Goal: Ask a question: Seek information or help from site administrators or community

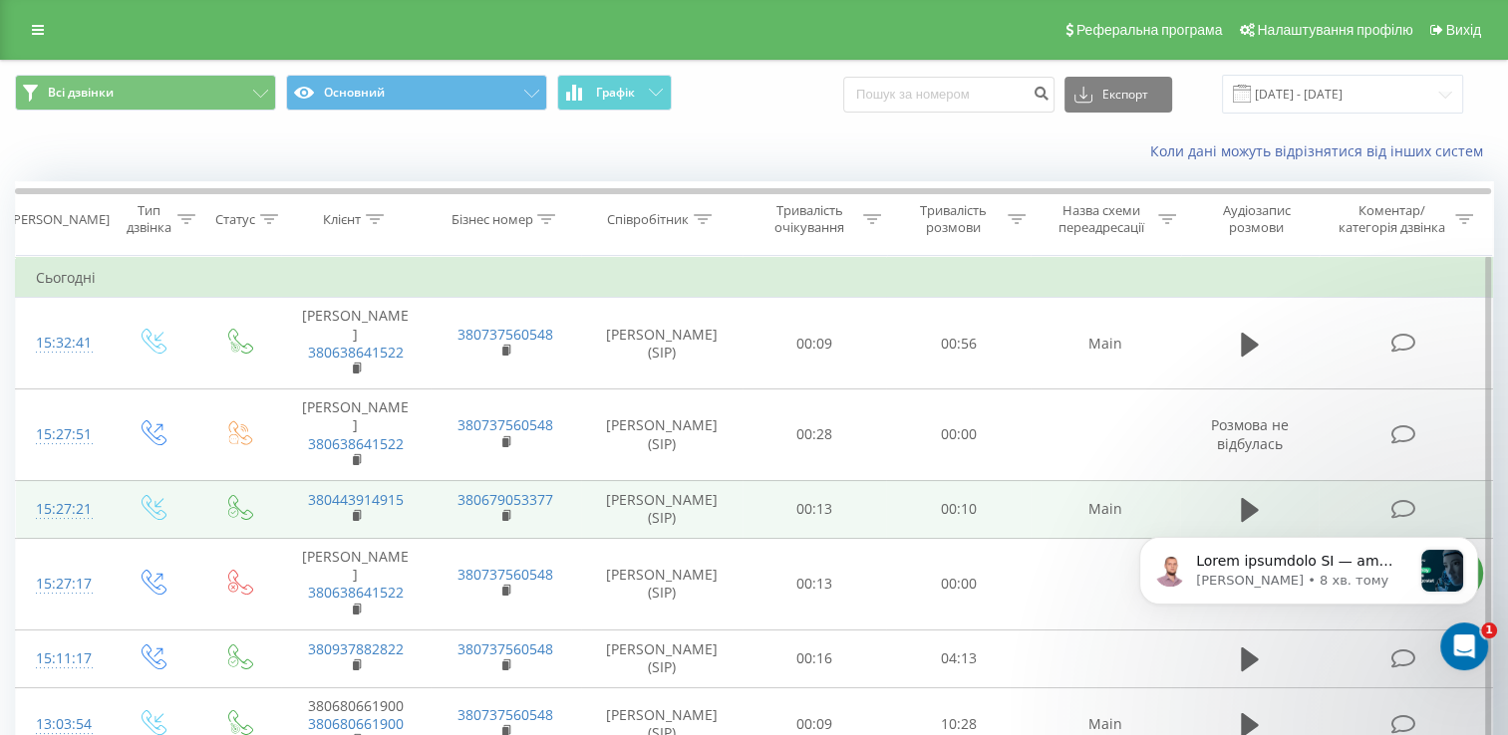
click at [1411, 499] on icon at bounding box center [1403, 509] width 25 height 21
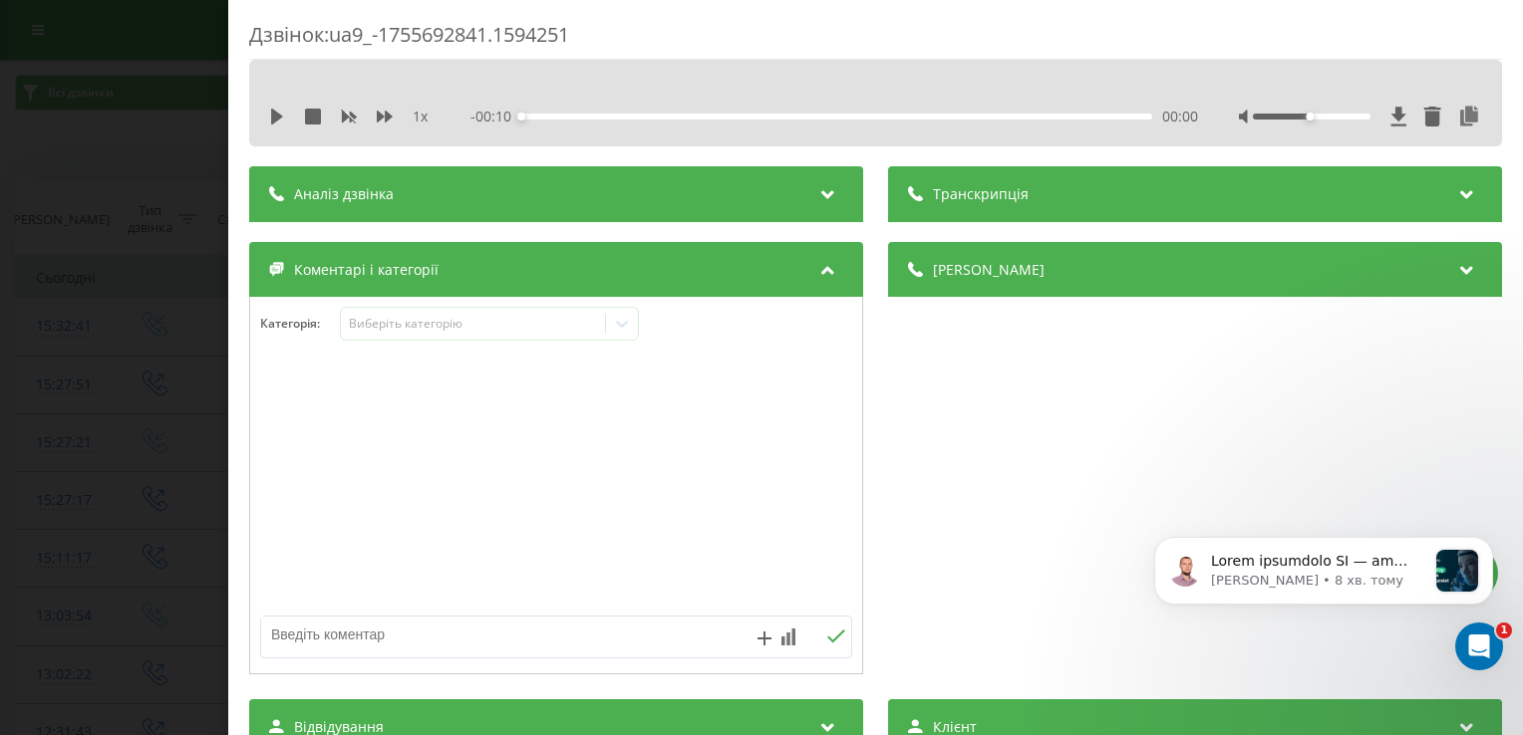
click at [667, 190] on div "Аналіз дзвінка" at bounding box center [556, 194] width 614 height 56
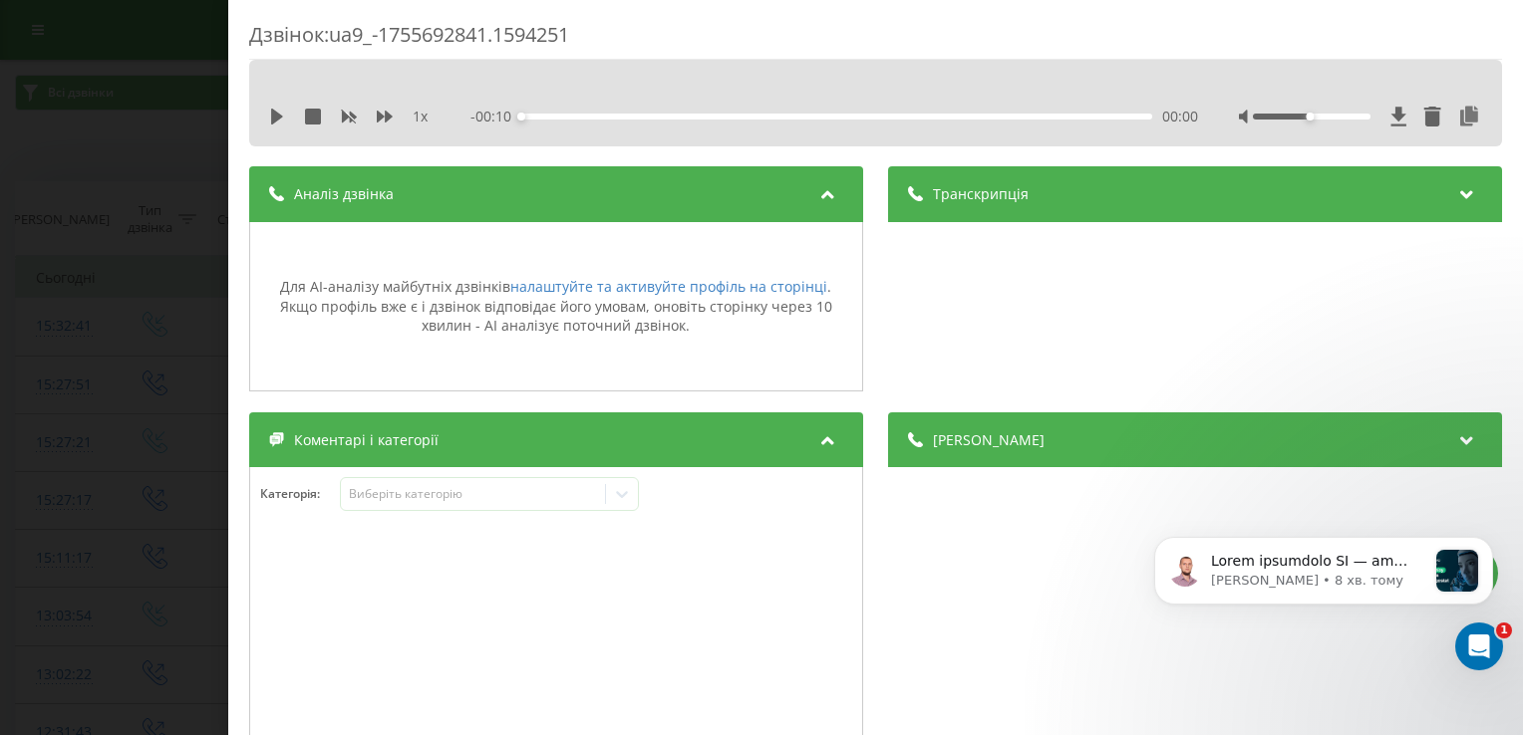
click at [97, 136] on div "Дзвінок : ua9_-1755692841.1594251 1 x - 00:10 00:00 00:00 Транскрипція Для AI-а…" at bounding box center [761, 367] width 1523 height 735
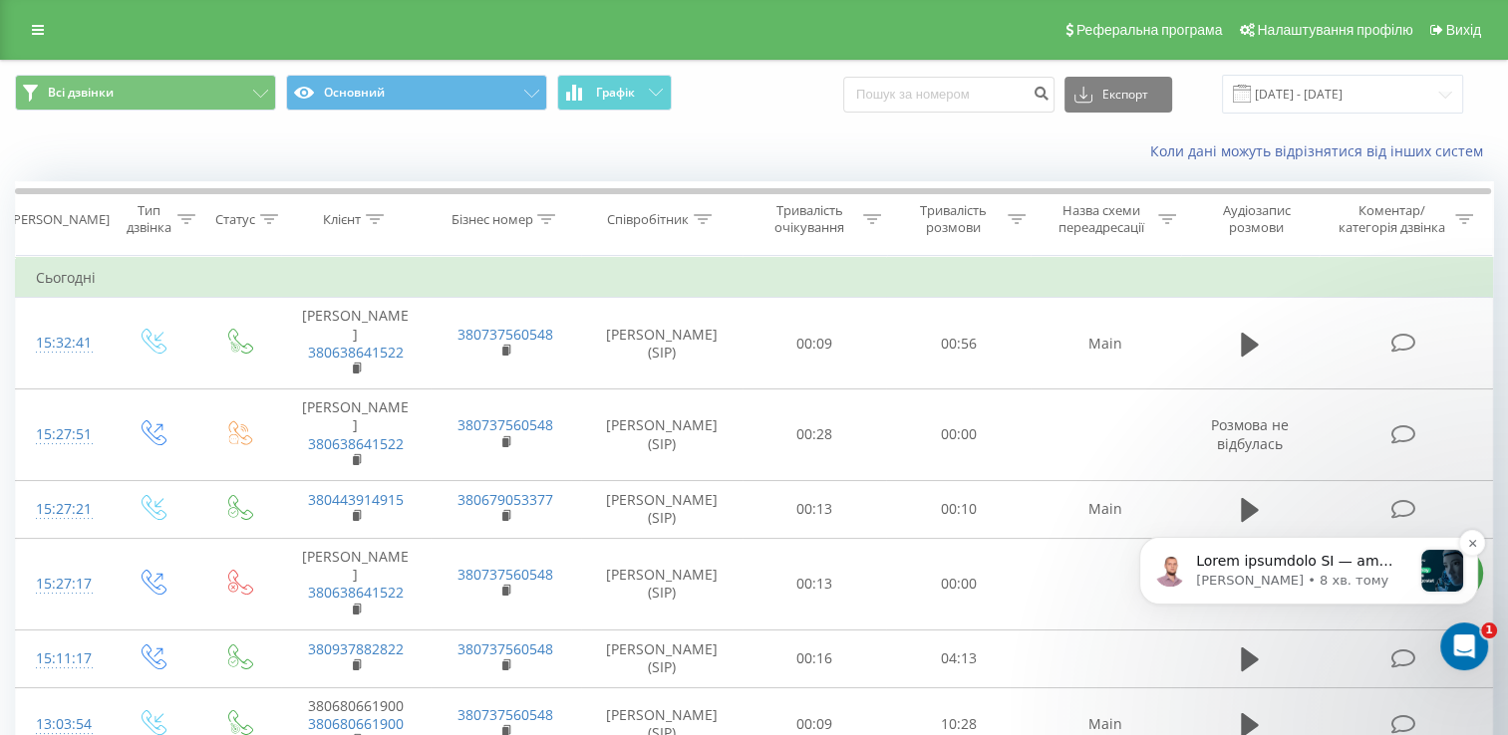
click at [1363, 567] on p "message notification from Oleksandr, 8 хв. тому. Мовна аналітика ШІ — це можлив…" at bounding box center [1303, 562] width 215 height 20
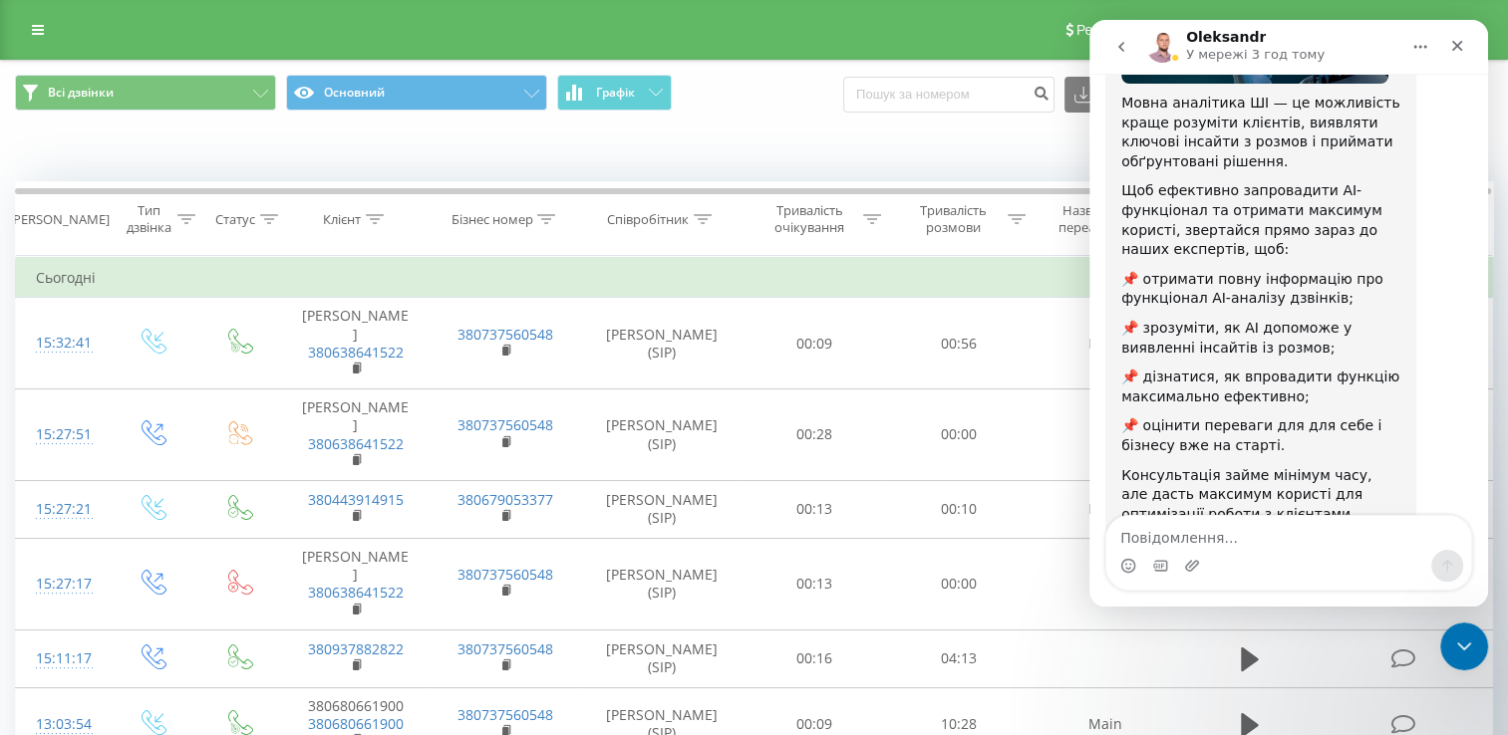
scroll to position [309, 0]
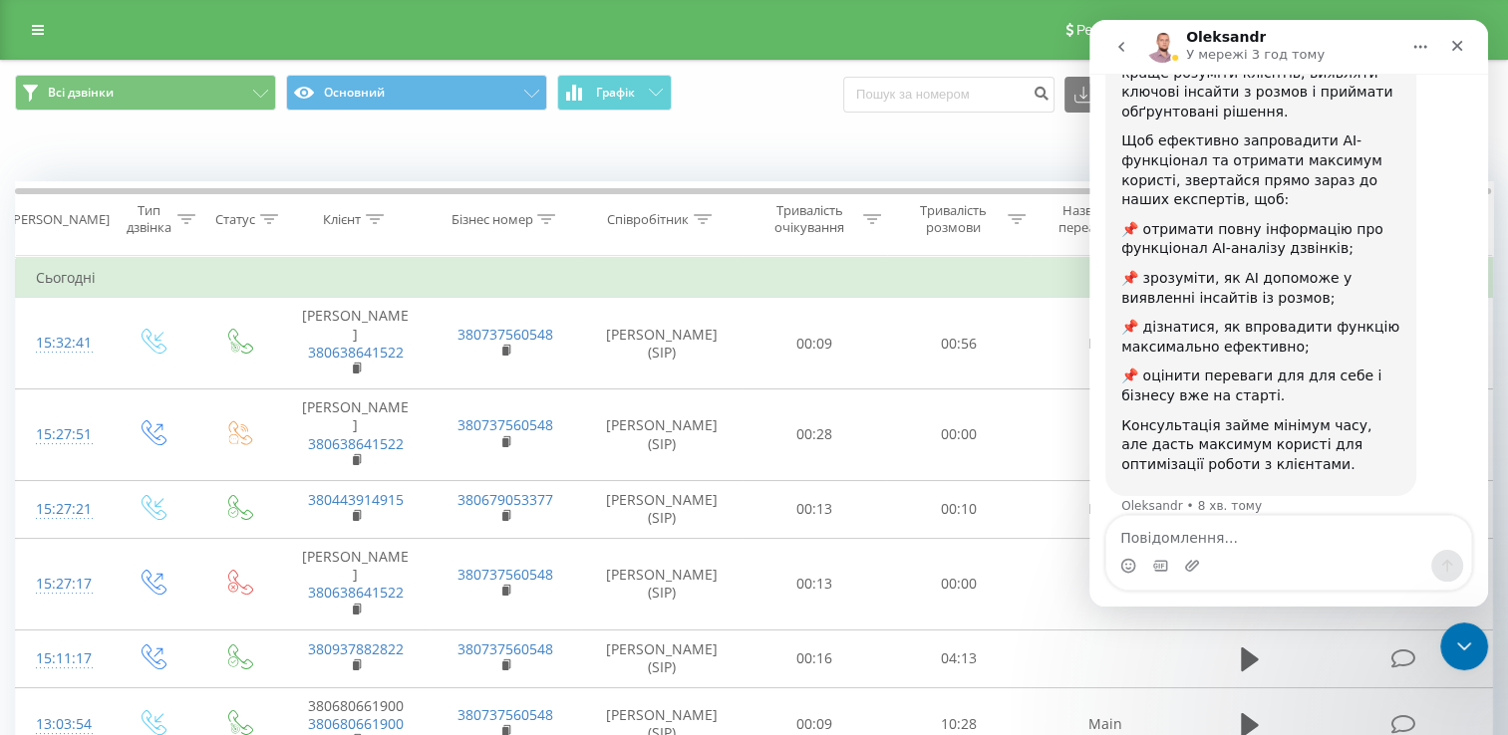
click at [1201, 539] on textarea "Повідомлення..." at bounding box center [1288, 533] width 365 height 34
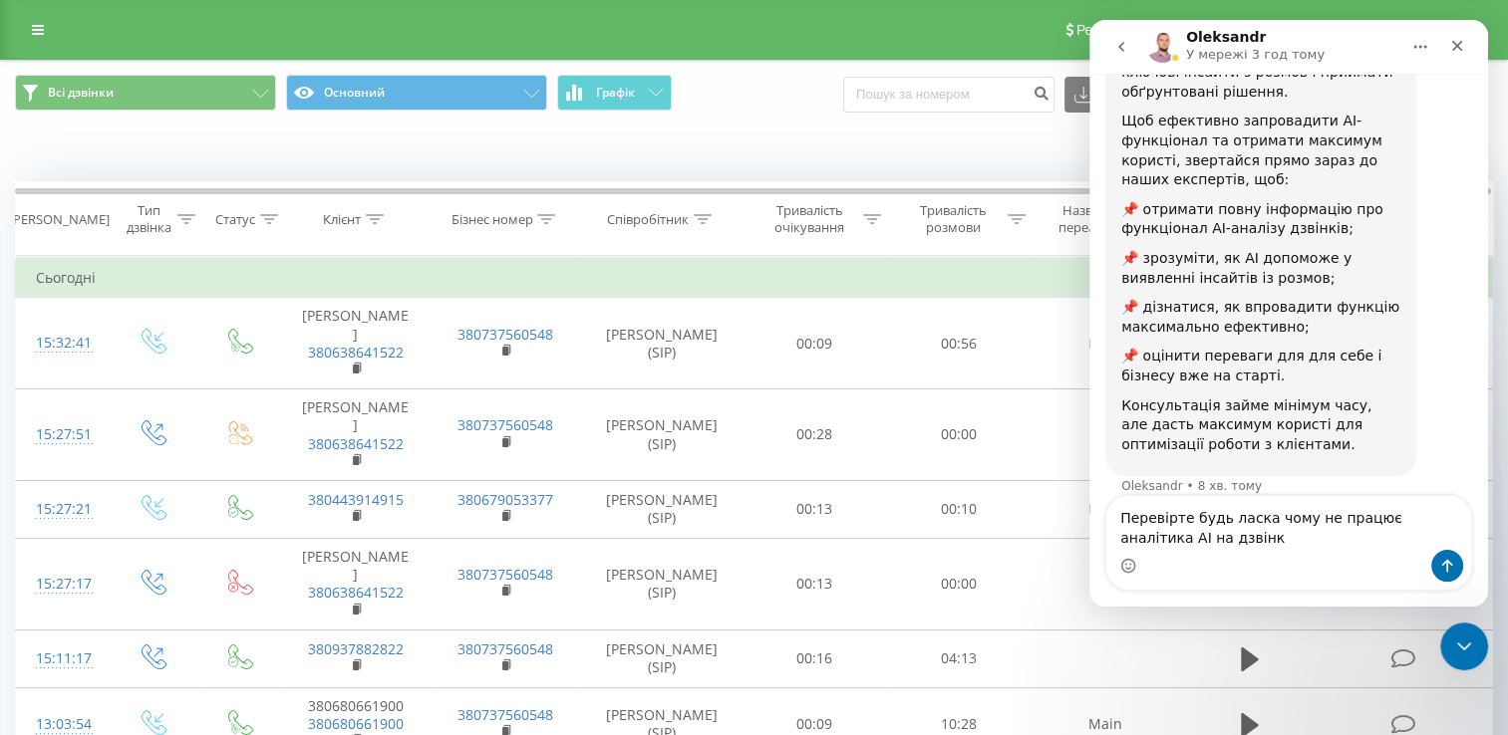
type textarea "Перевірте будь ласка чому не працює аналітика АІ на дзвінки"
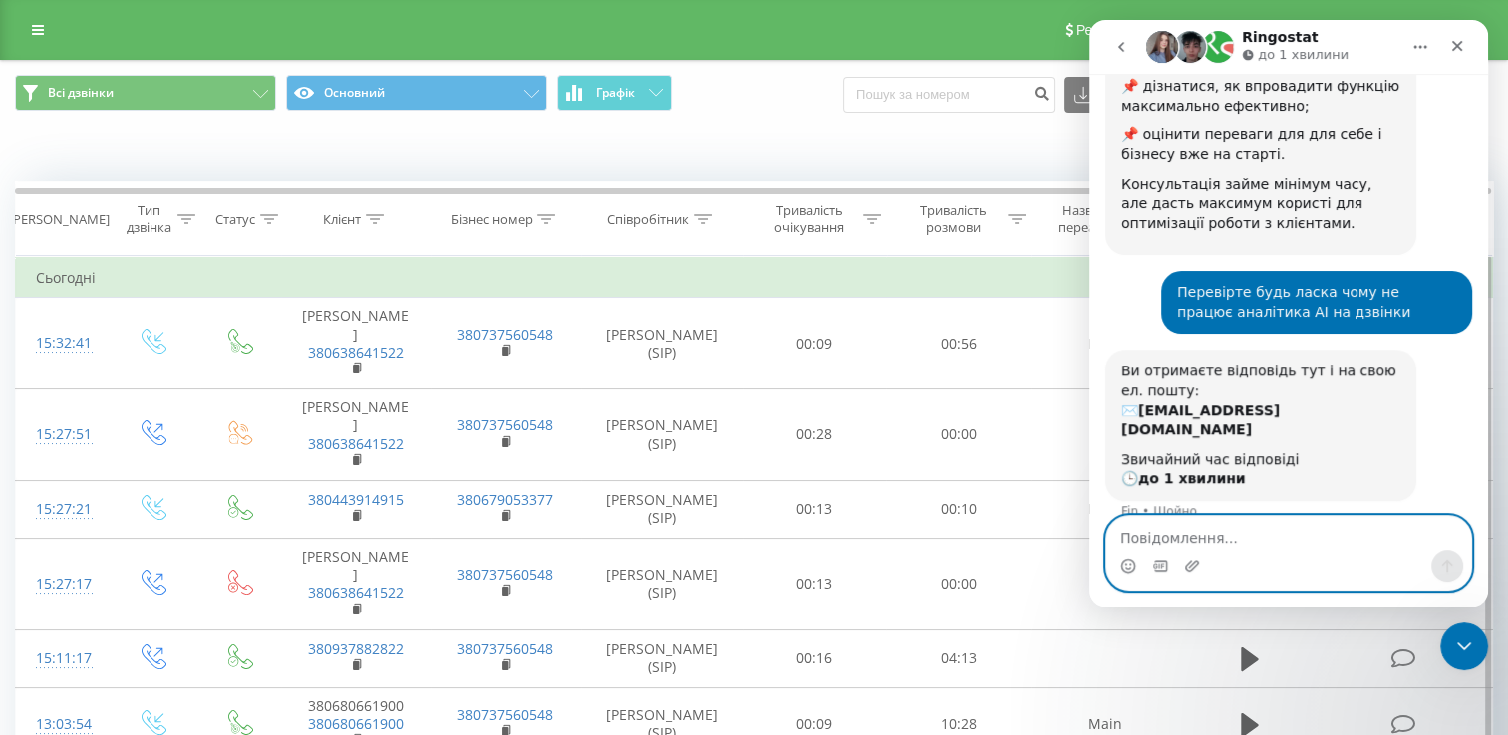
scroll to position [591, 0]
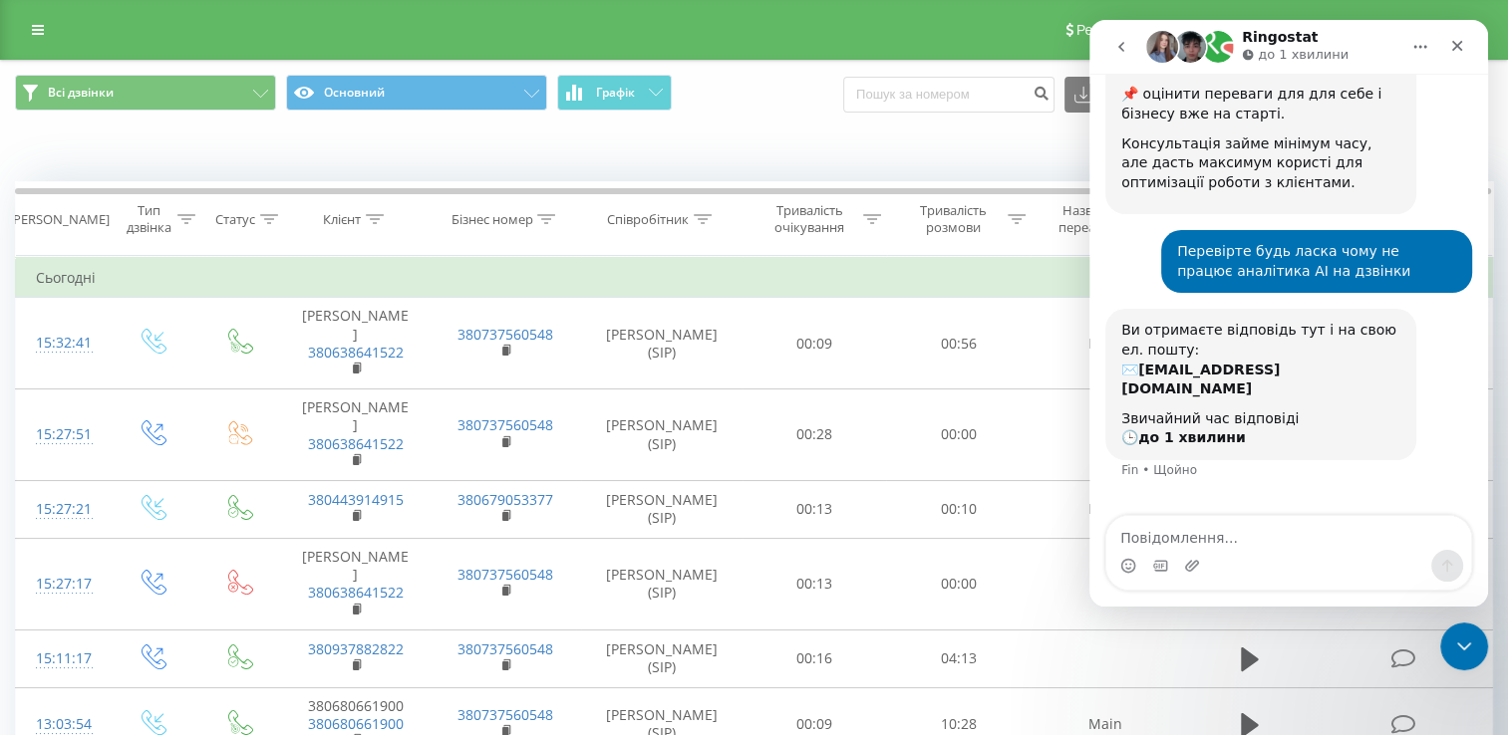
click at [718, 141] on div "Коли дані можуть відрізнятися вiд інших систем" at bounding box center [754, 152] width 1506 height 48
click at [1412, 40] on icon "Головна" at bounding box center [1420, 47] width 16 height 16
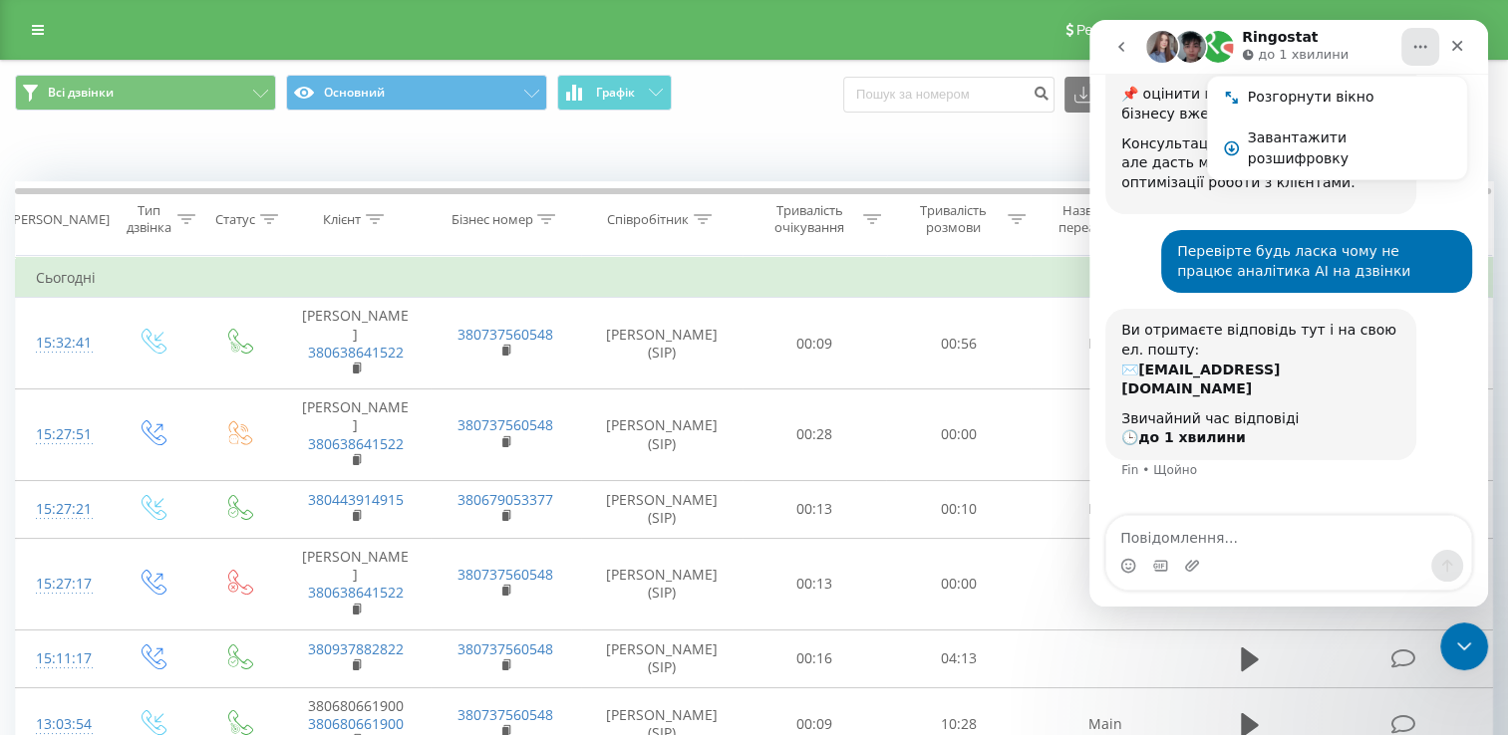
click at [777, 114] on div "Всі дзвінки Основний Графік Експорт .csv .xls .xlsx 20.07.2025 - 20.08.2025" at bounding box center [754, 94] width 1478 height 39
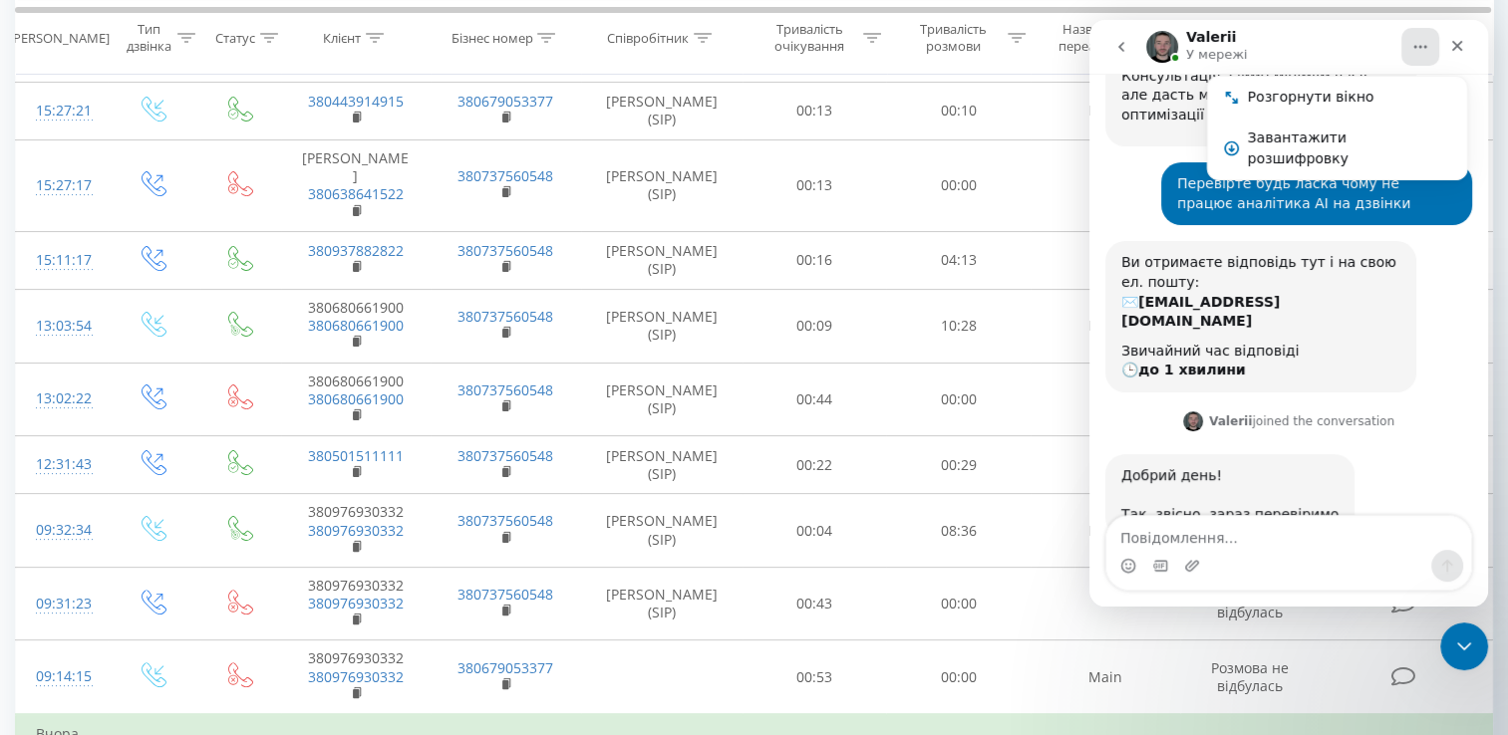
scroll to position [680, 0]
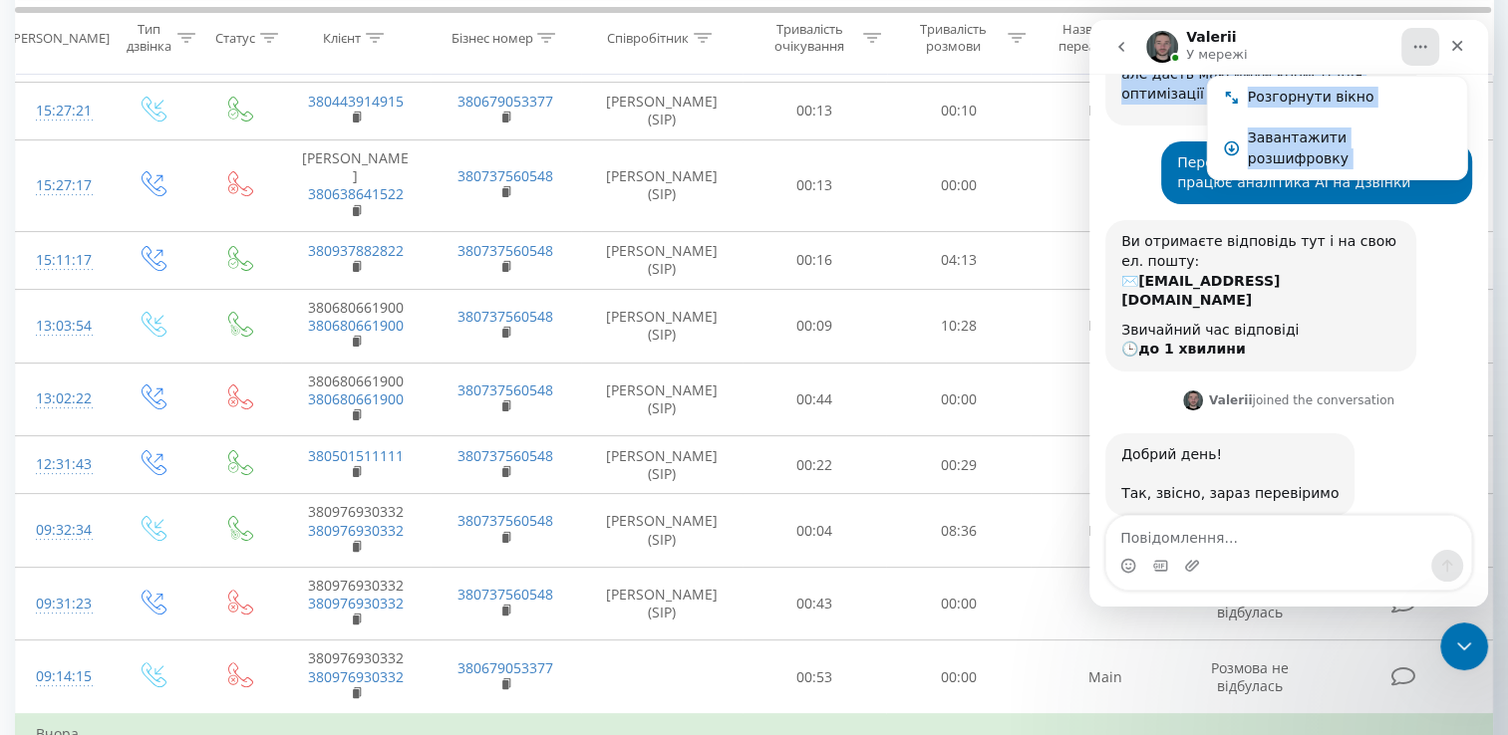
drag, startPoint x: 1289, startPoint y: 57, endPoint x: 1015, endPoint y: 91, distance: 276.1
click html "Valerii У мережі Розгорнути вікно Завантажити розшифровку Ringostat щодня допом…"
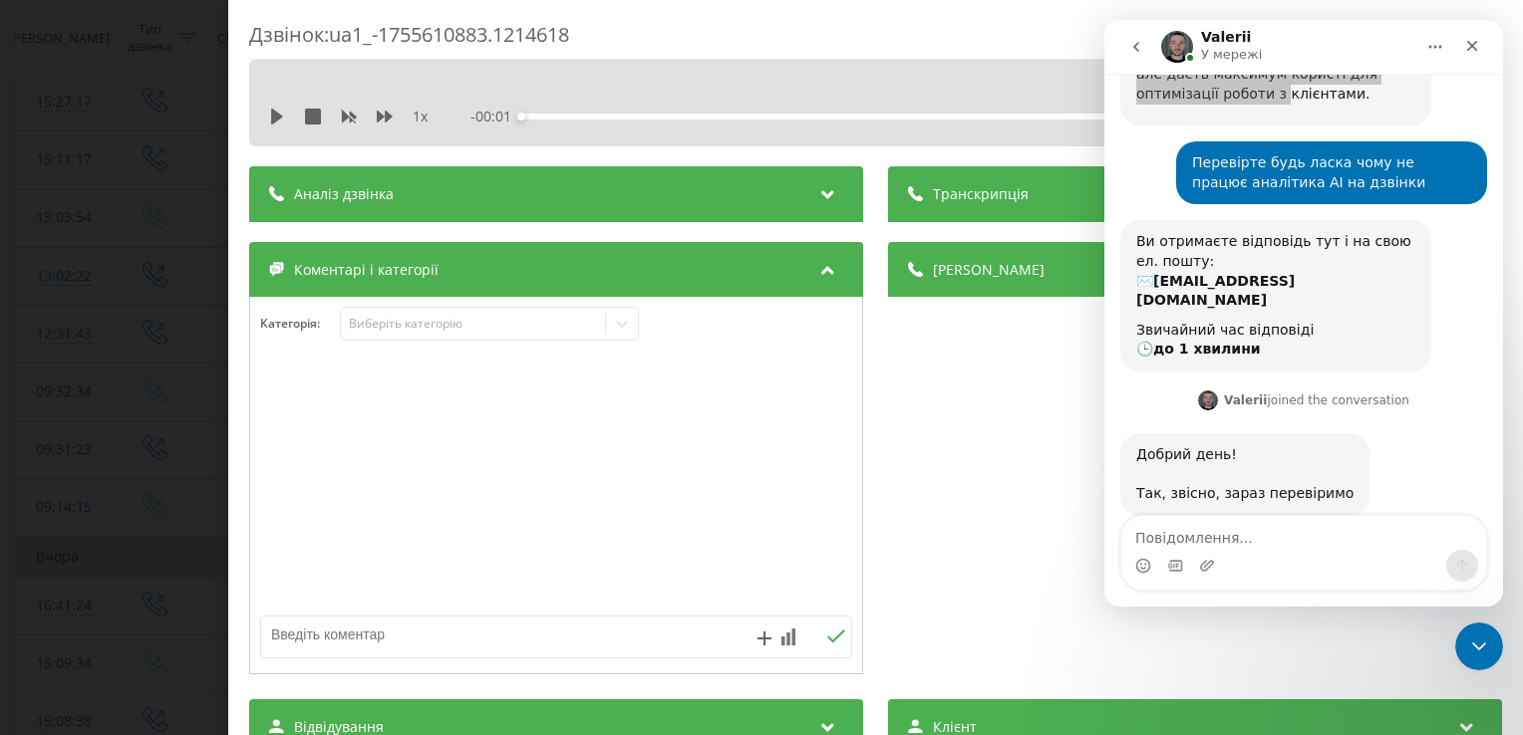
click at [449, 198] on div "Аналіз дзвінка" at bounding box center [556, 194] width 614 height 56
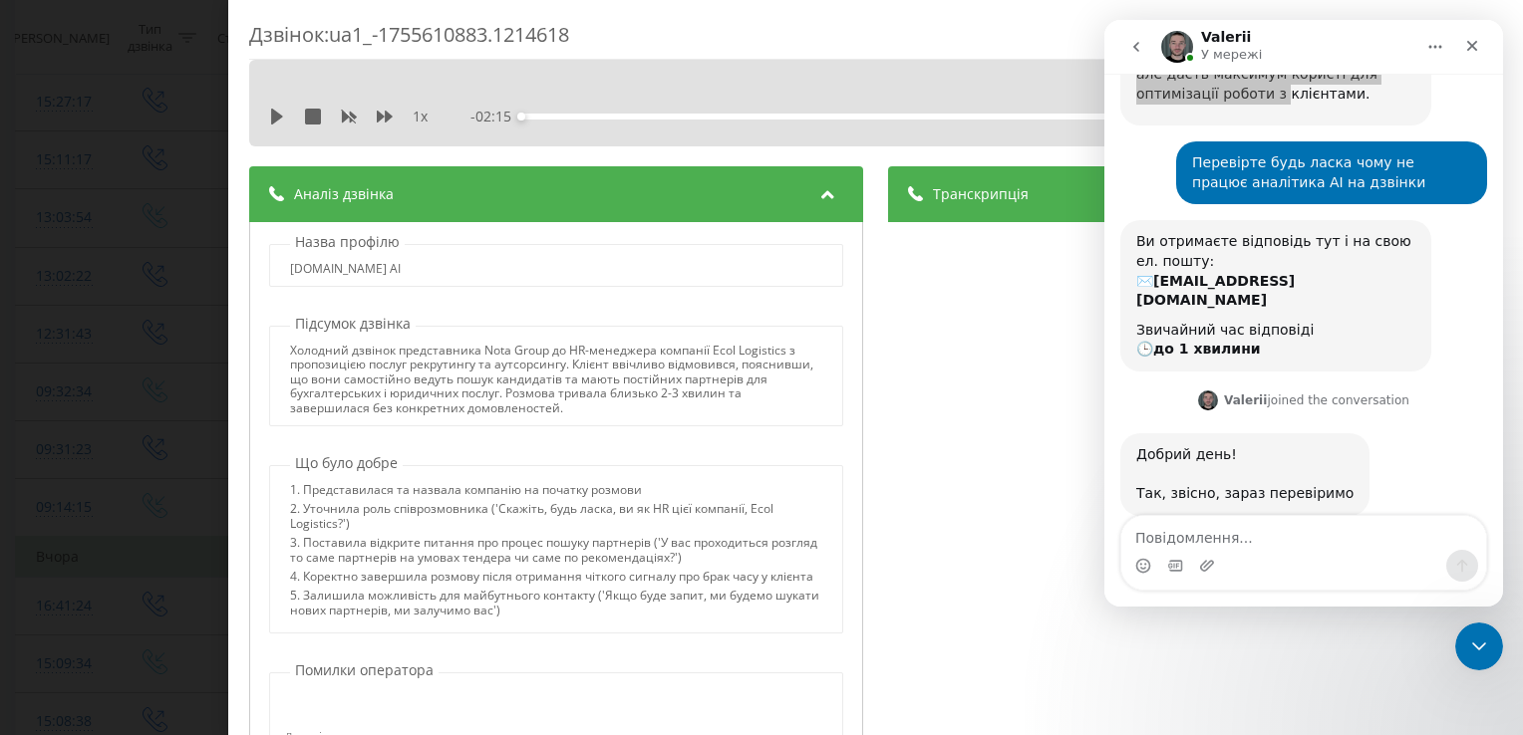
click at [140, 84] on div "Дзвінок : ua1_-1755610883.1214618 1 x - 02:15 00:00 00:00 Транскрипція 00:01 Ал…" at bounding box center [761, 367] width 1523 height 735
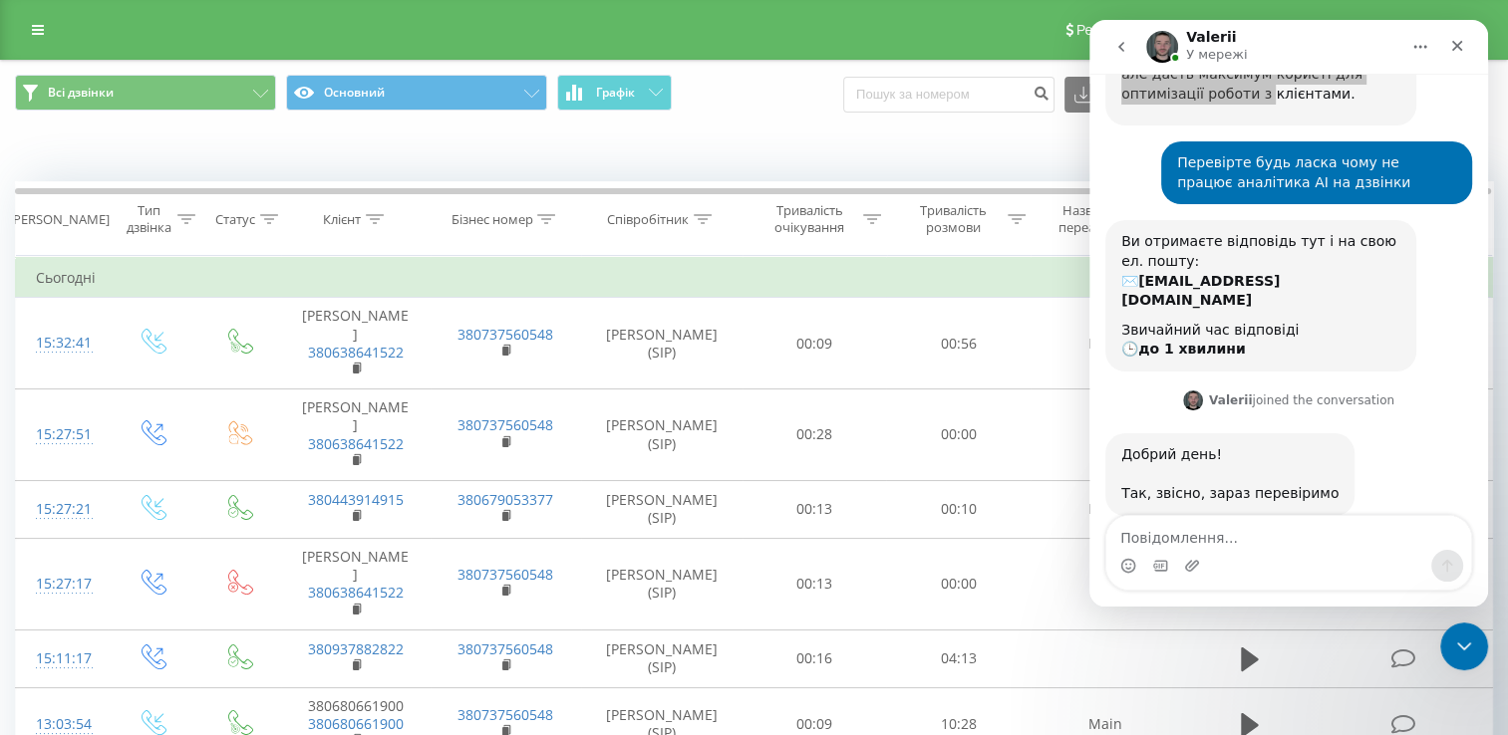
click at [788, 149] on div "Коли дані можуть відрізнятися вiд інших систем" at bounding box center [1036, 152] width 941 height 20
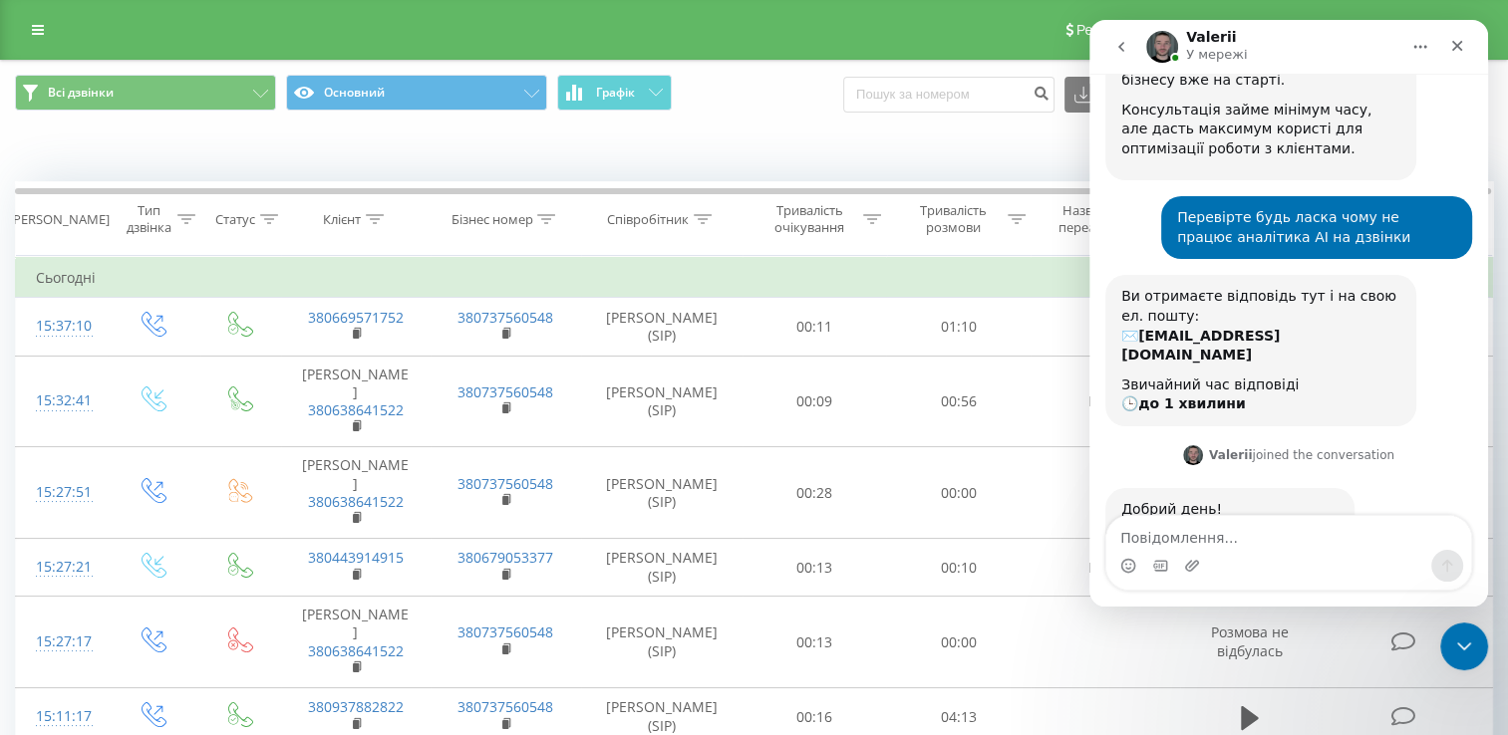
scroll to position [680, 0]
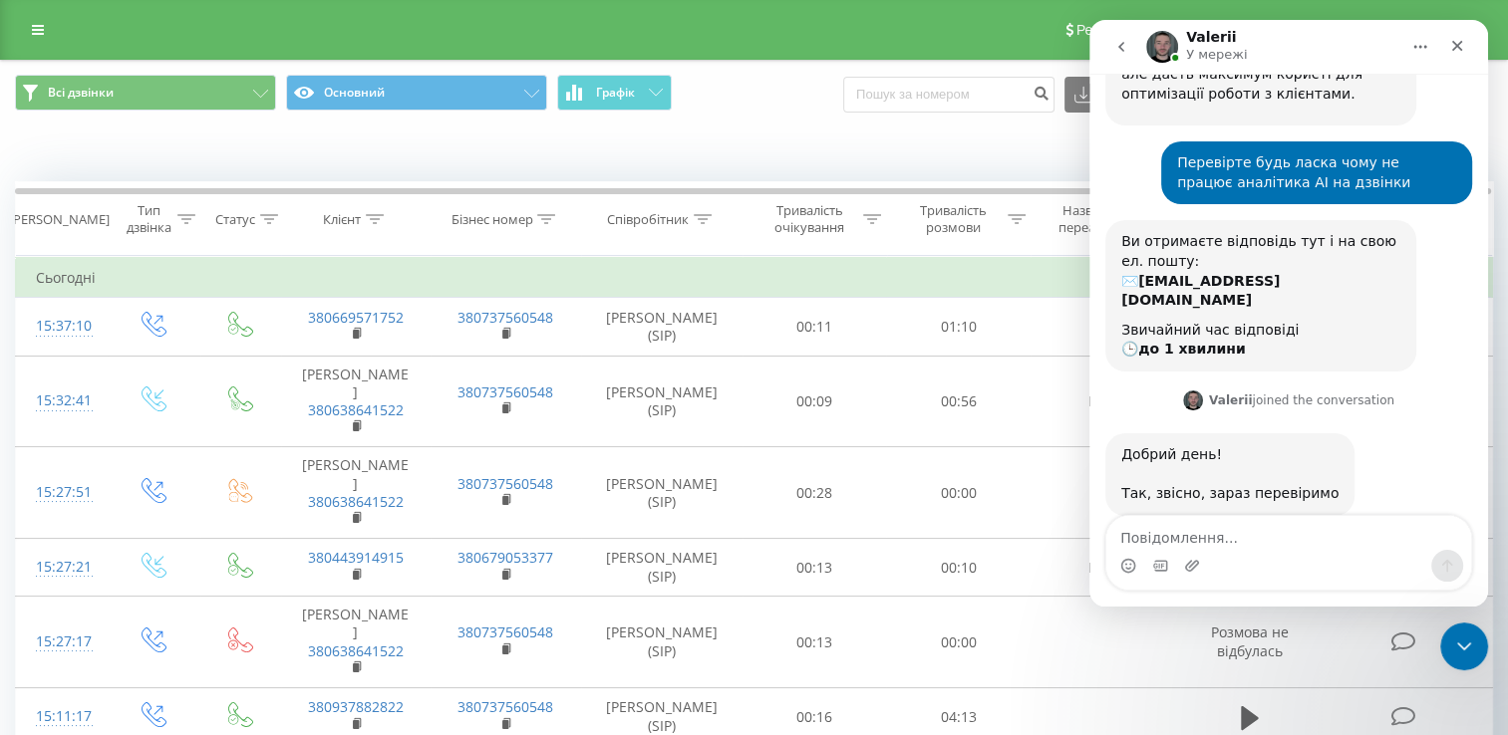
click at [1404, 58] on button "Головна" at bounding box center [1420, 47] width 38 height 38
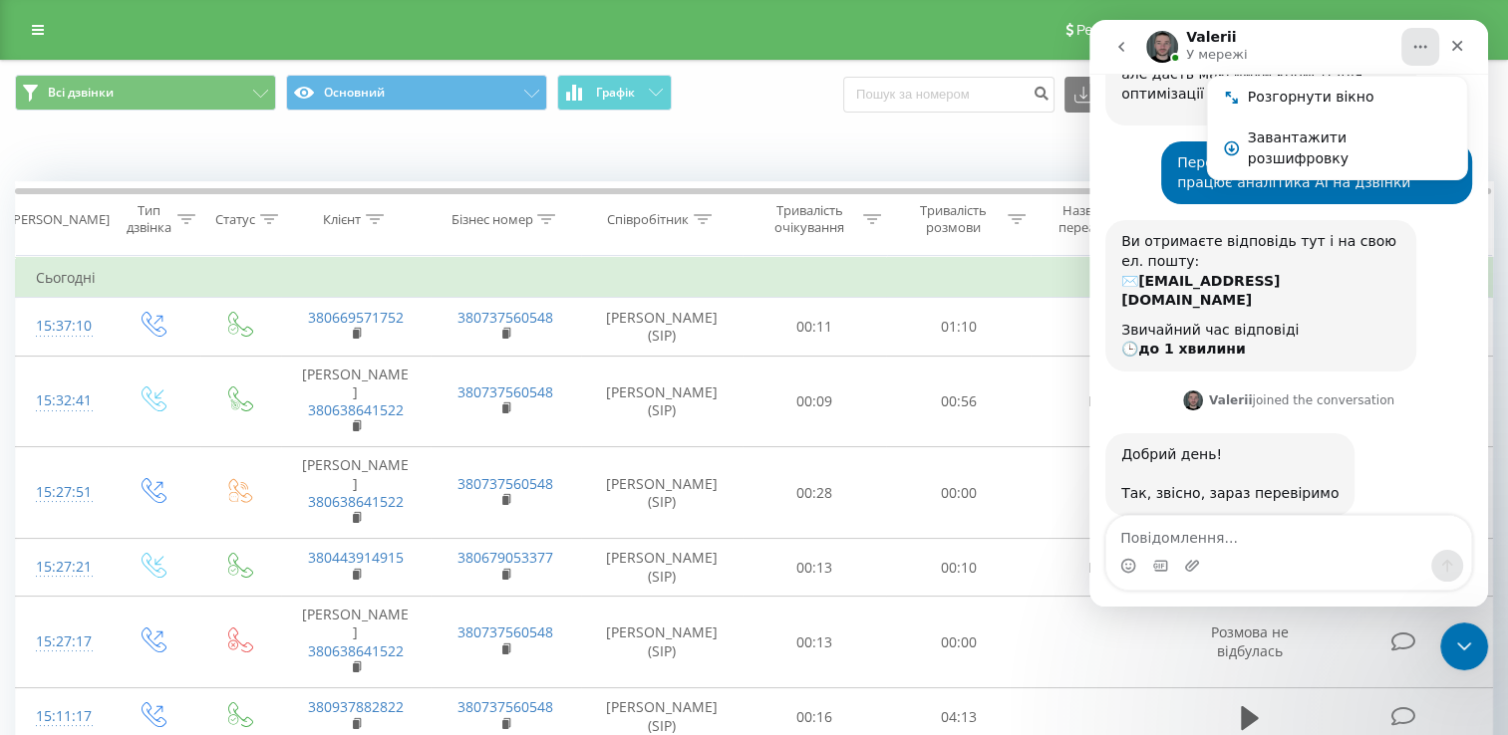
click at [1030, 153] on div "Коли дані можуть відрізнятися вiд інших систем" at bounding box center [1036, 152] width 941 height 20
drag, startPoint x: 1280, startPoint y: 27, endPoint x: 890, endPoint y: 140, distance: 405.6
click html "Valerii У мережі Розгорнути вікно Завантажити розшифровку Ringostat щодня допом…"
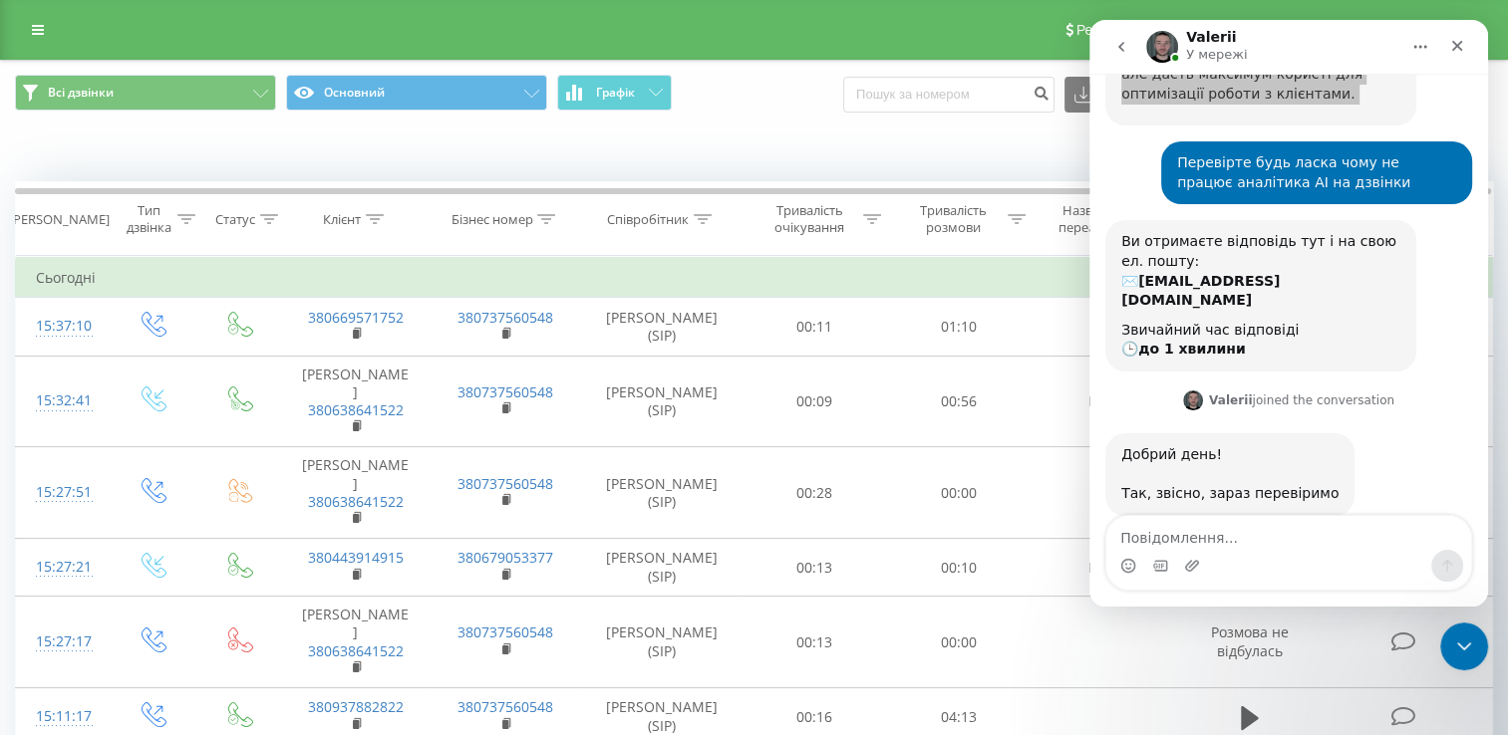
click at [841, 154] on div "Коли дані можуть відрізнятися вiд інших систем" at bounding box center [1036, 152] width 941 height 20
click at [846, 110] on div "Всі дзвінки Основний Графік Експорт .csv .xls .xlsx 20.07.2025 - 20.08.2025" at bounding box center [754, 94] width 1478 height 39
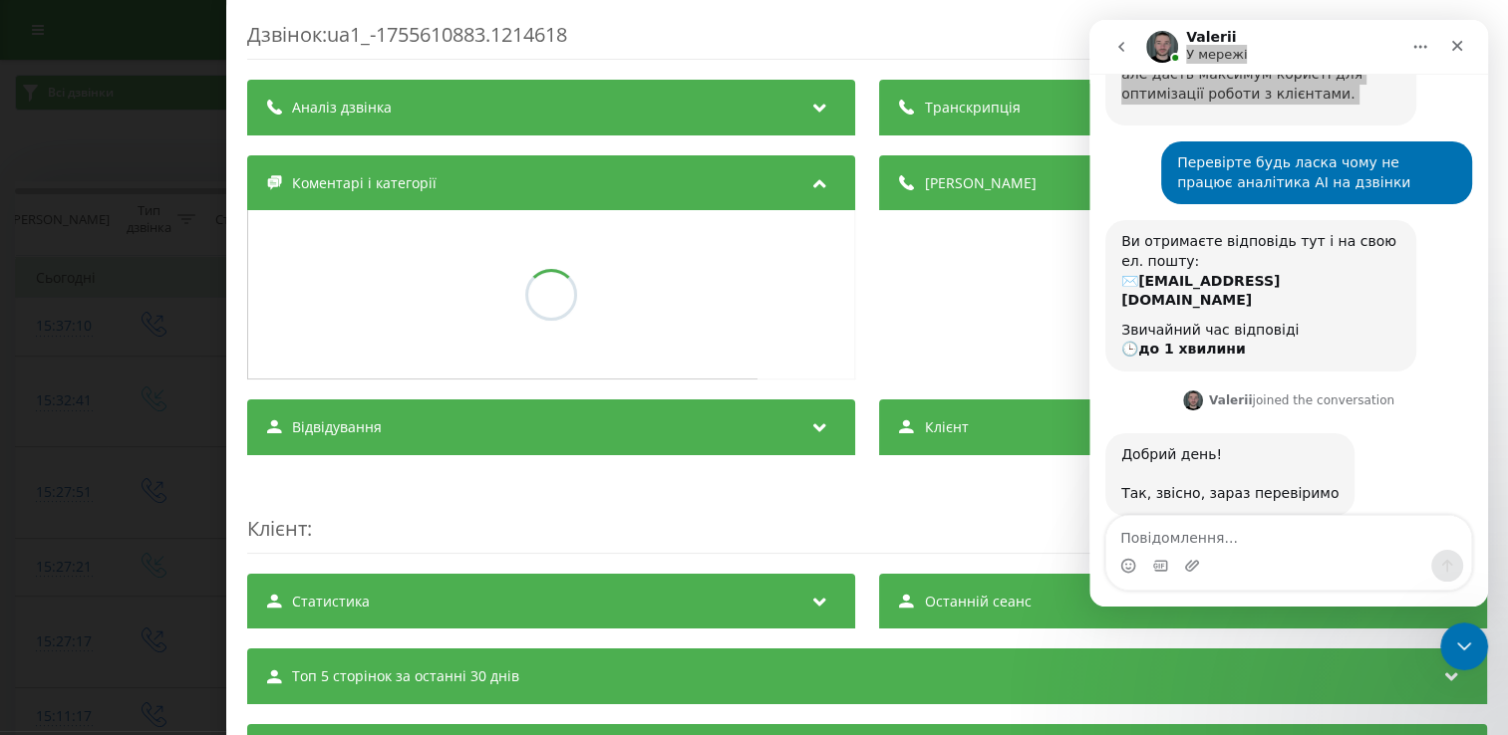
scroll to position [399, 0]
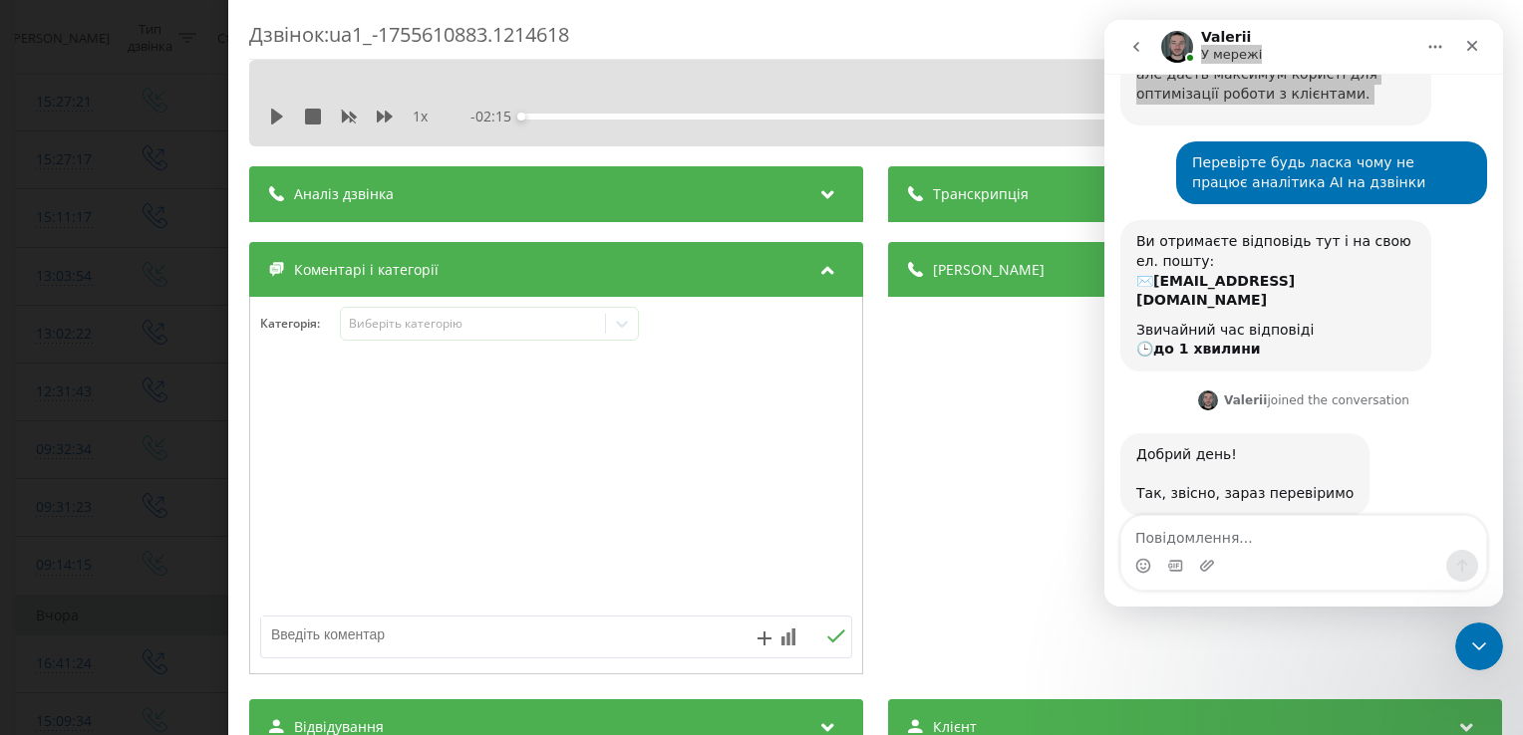
click at [387, 182] on div "Аналіз дзвінка" at bounding box center [556, 194] width 614 height 56
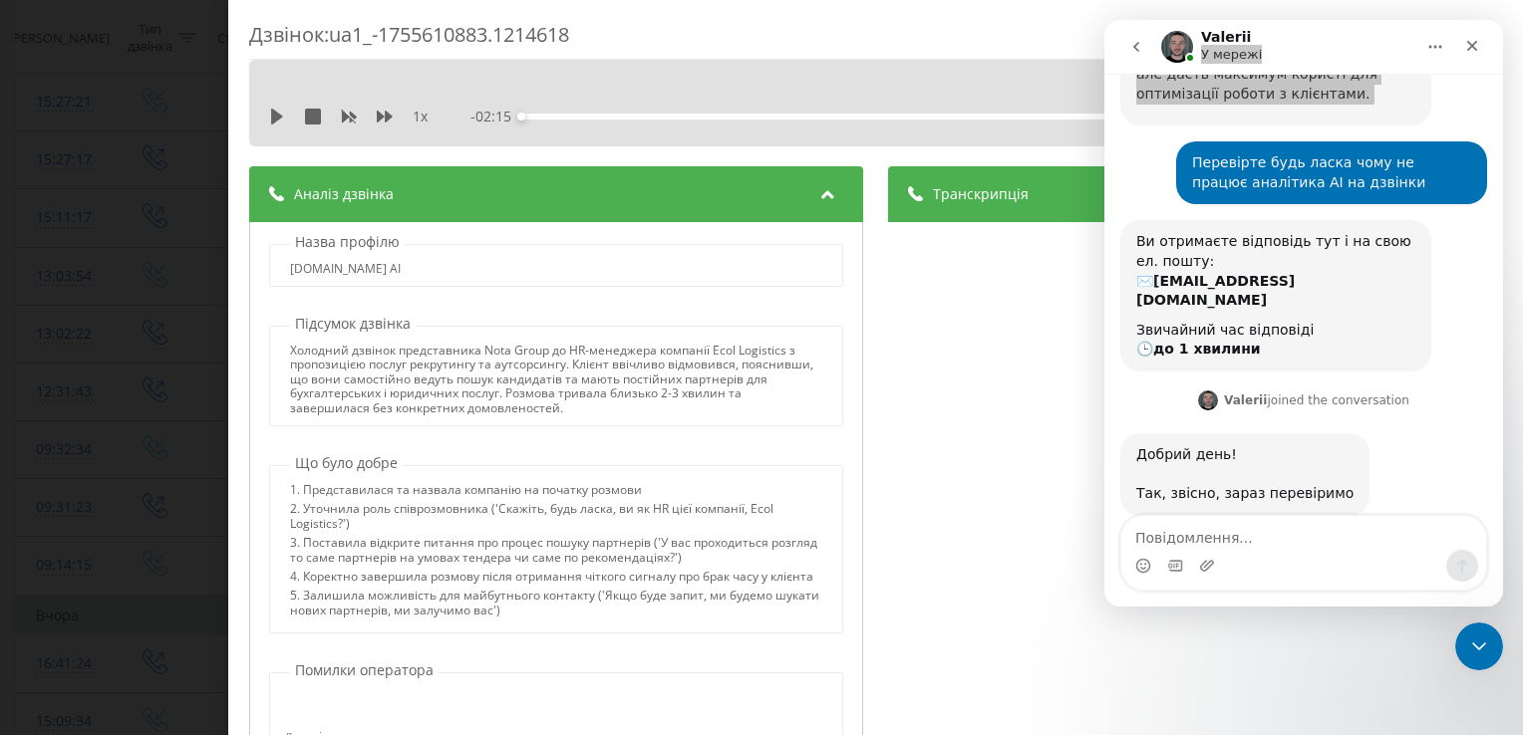
click at [159, 197] on div "Дзвінок : ua1_-1755610883.1214618 1 x - 02:15 00:00 00:00 Транскрипція 00:01 Ал…" at bounding box center [761, 367] width 1523 height 735
